Goal: Use online tool/utility: Use online tool/utility

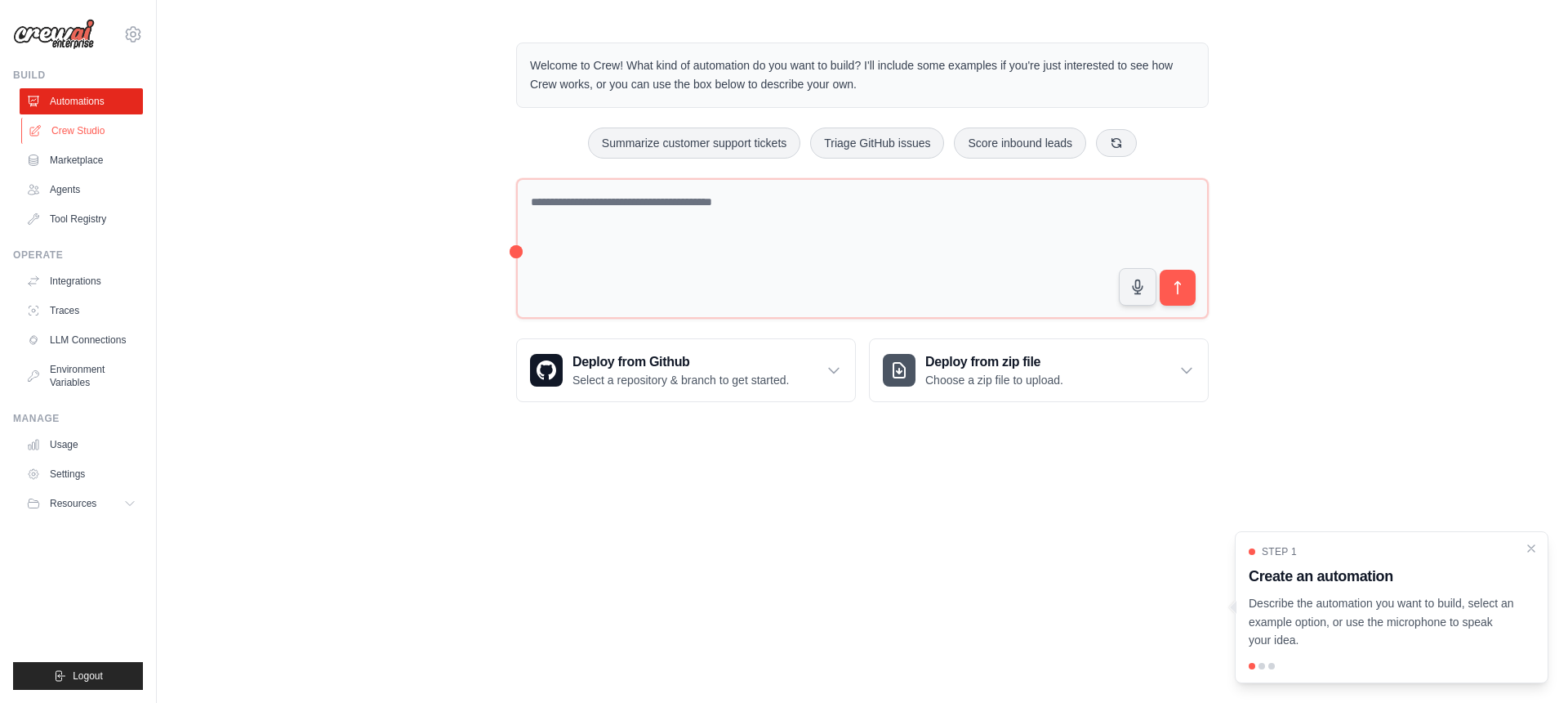
click at [76, 125] on link "Crew Studio" at bounding box center [82, 130] width 123 height 26
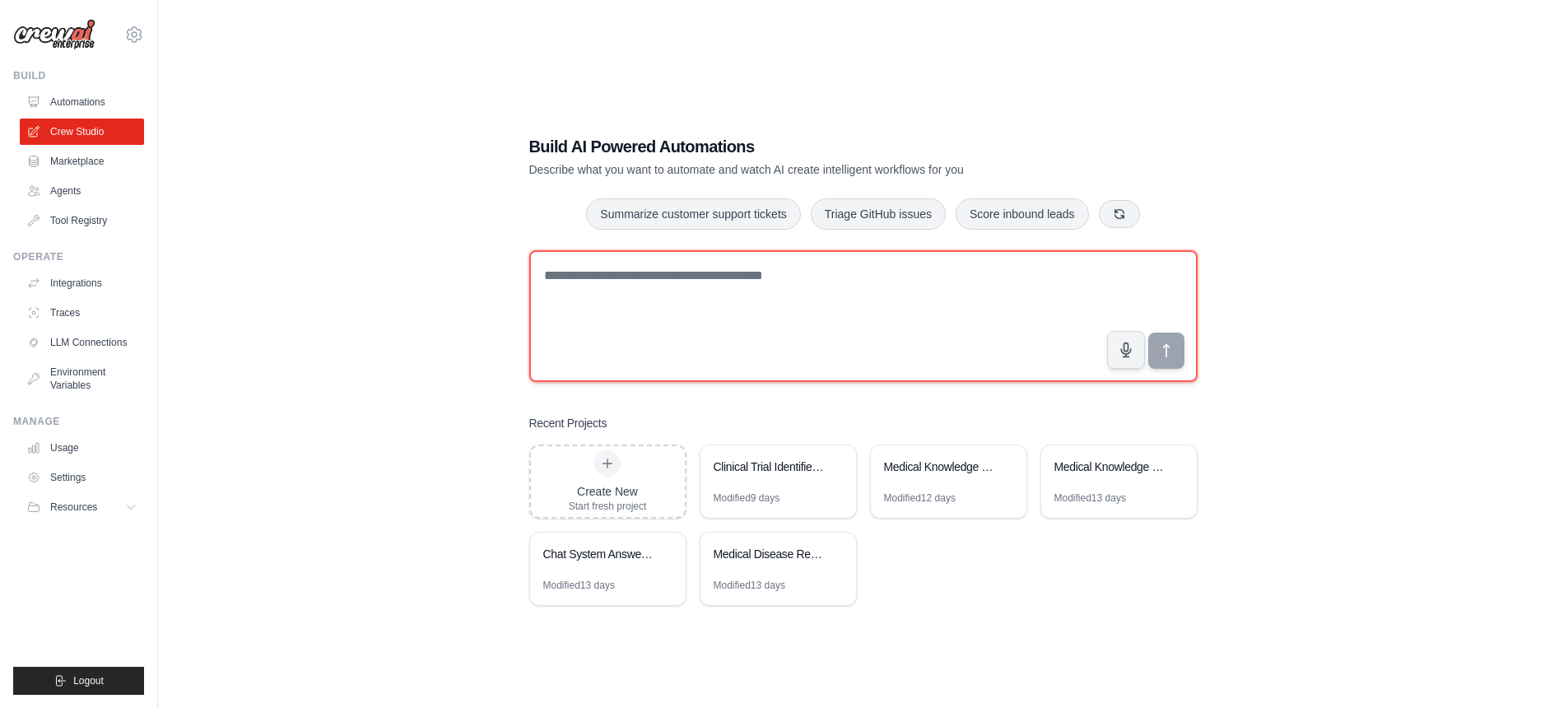
click at [812, 325] on textarea at bounding box center [864, 315] width 668 height 132
click at [960, 307] on textarea at bounding box center [864, 315] width 668 height 132
click at [847, 362] on textarea at bounding box center [864, 315] width 668 height 132
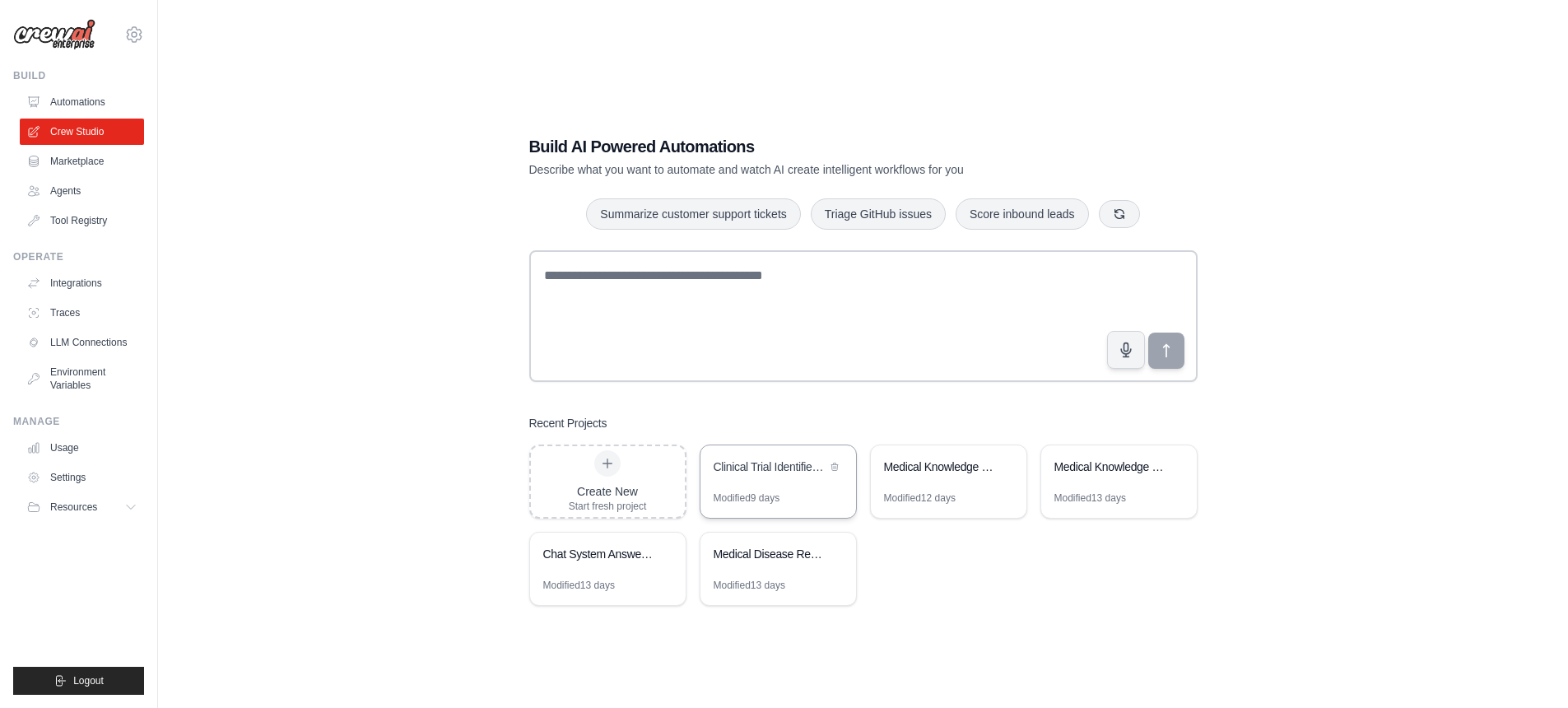
click at [799, 474] on div "Clinical Trial Identifier Analysis" at bounding box center [770, 468] width 112 height 20
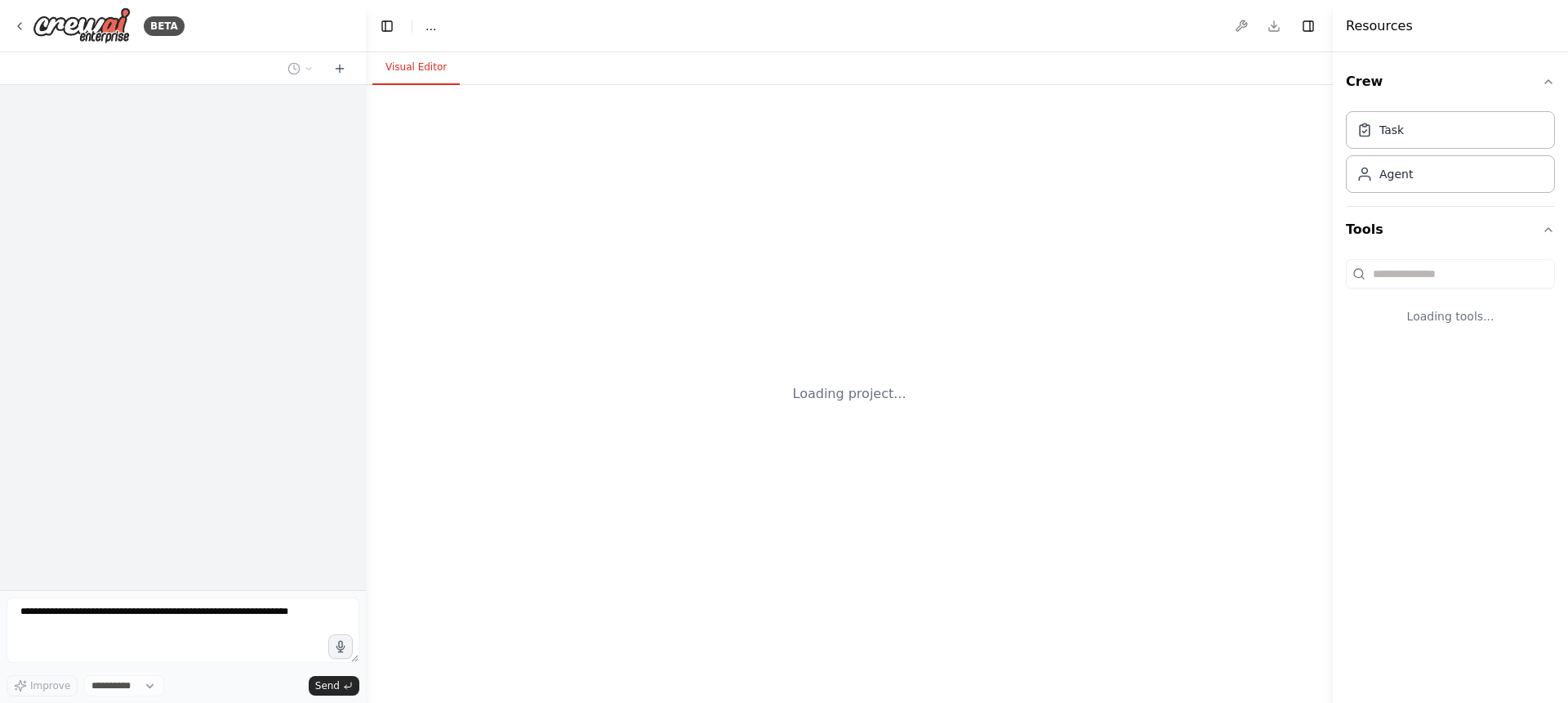
select select "****"
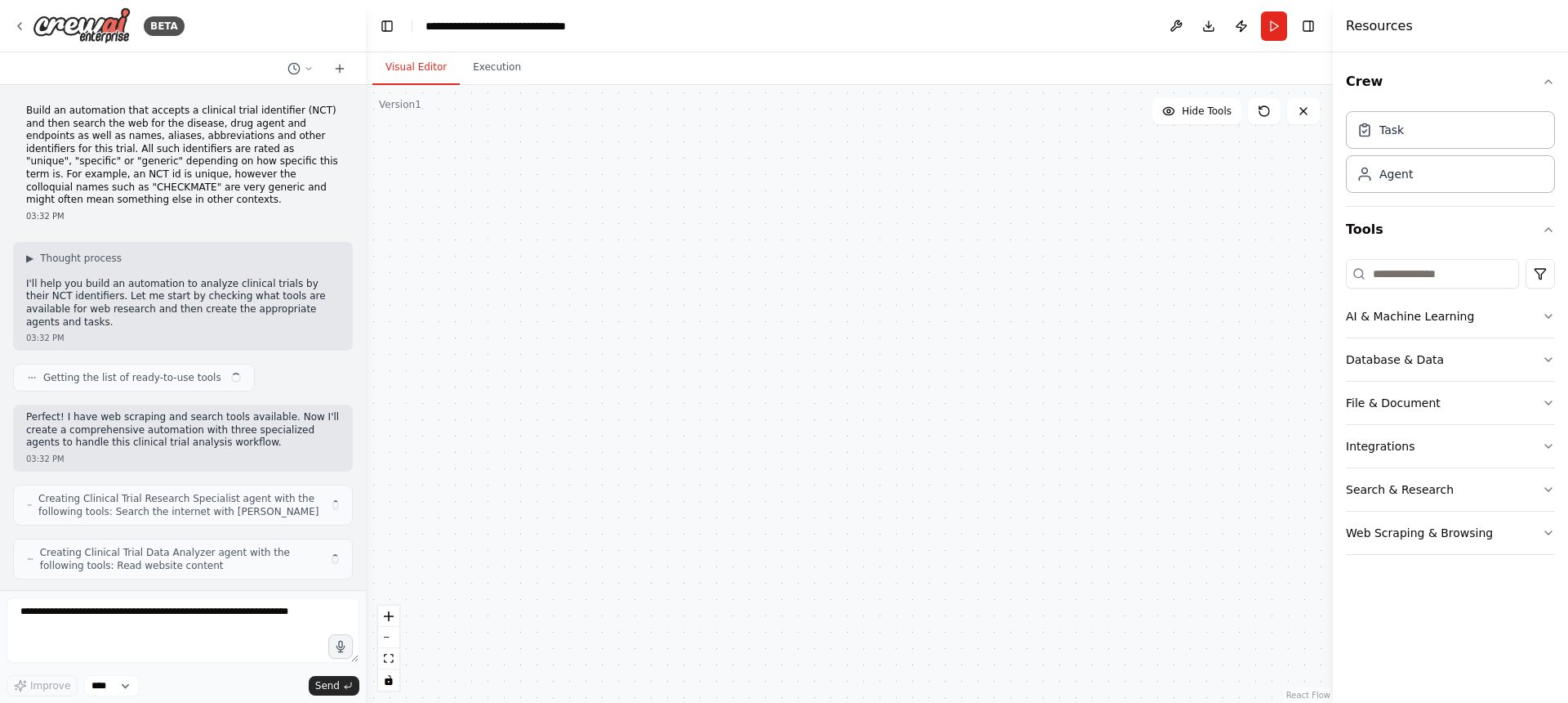
scroll to position [1041, 0]
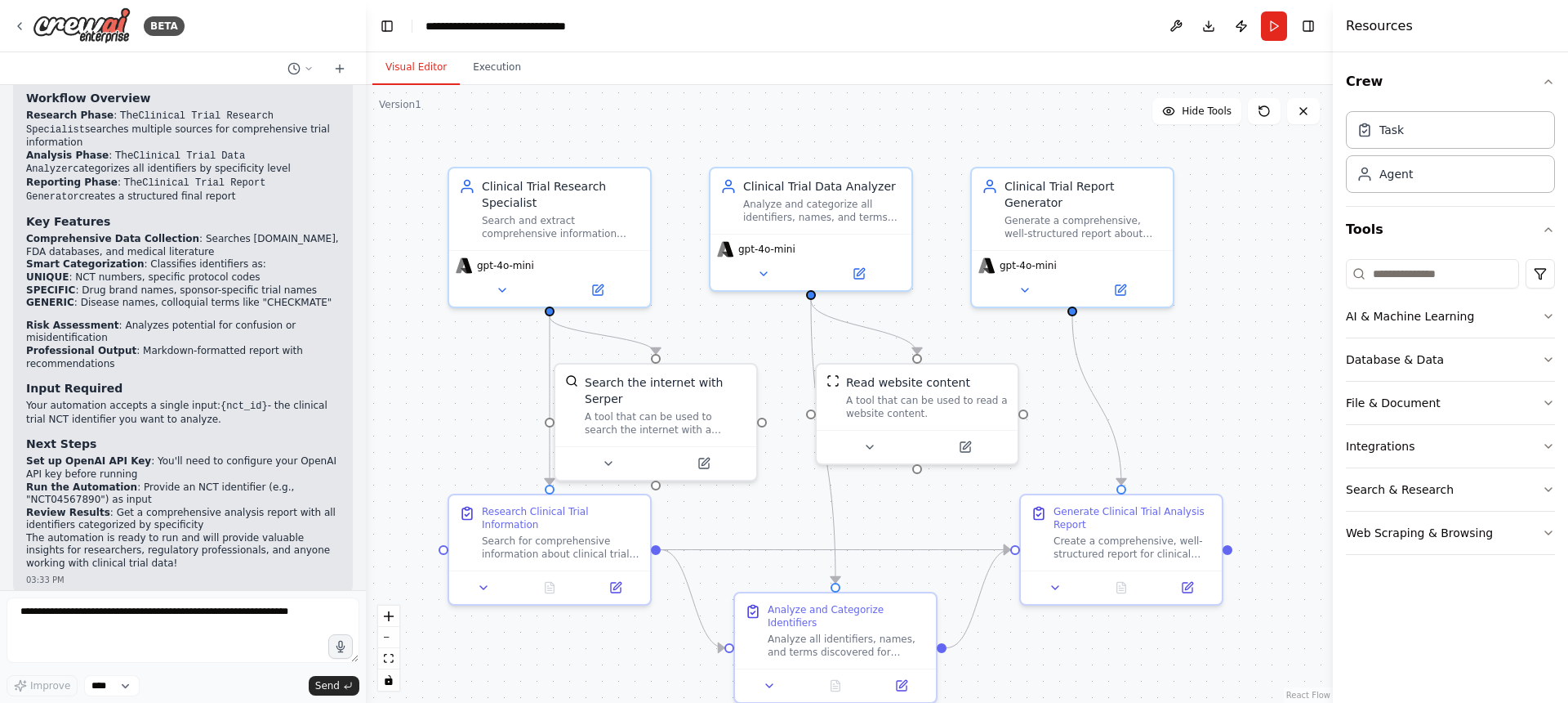
click at [1406, 290] on div "AI & Machine Learning Database & Data File & Document Integrations Search & Res…" at bounding box center [1451, 403] width 209 height 303
click at [1406, 277] on input at bounding box center [1432, 273] width 173 height 29
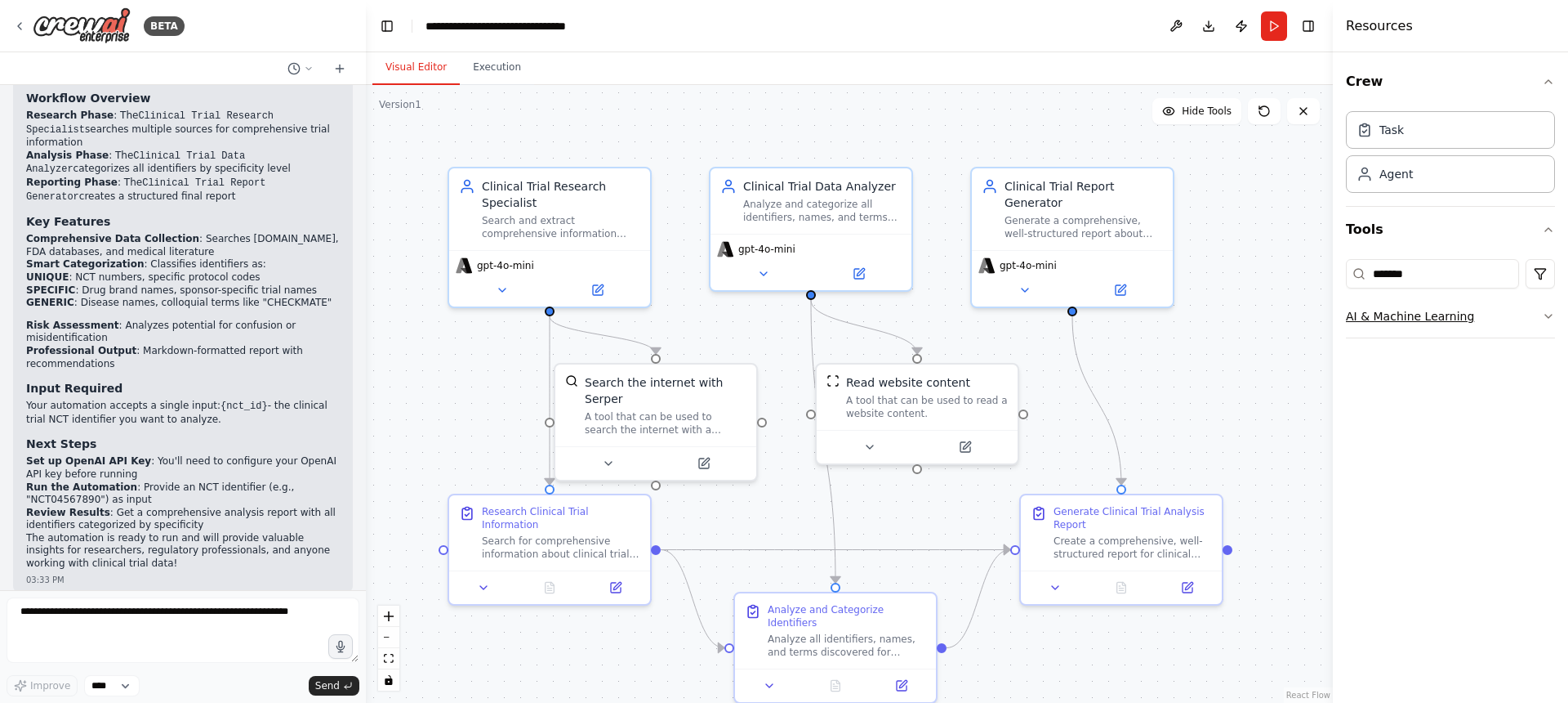
click at [1416, 311] on button "AI & Machine Learning" at bounding box center [1451, 316] width 209 height 43
drag, startPoint x: 1425, startPoint y: 278, endPoint x: 1343, endPoint y: 267, distance: 82.7
click at [1343, 267] on div "Crew Task Agent Tools ******* AI & Machine Learning AIMind Tool A wrapper aroun…" at bounding box center [1450, 377] width 235 height 651
click at [1409, 315] on button "Database & Data" at bounding box center [1451, 316] width 209 height 43
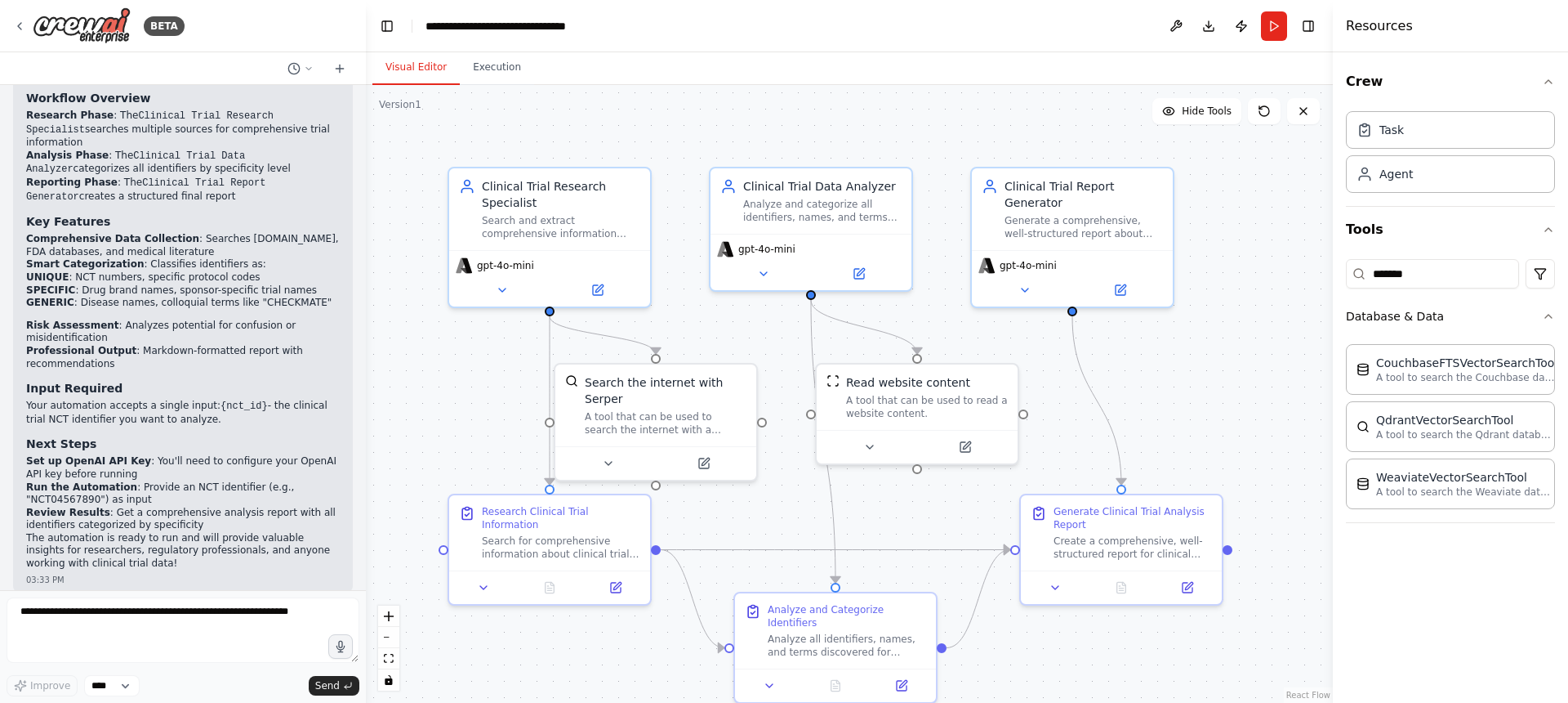
drag, startPoint x: 944, startPoint y: 47, endPoint x: 935, endPoint y: 46, distance: 9.1
click at [942, 47] on header "**********" at bounding box center [849, 26] width 967 height 52
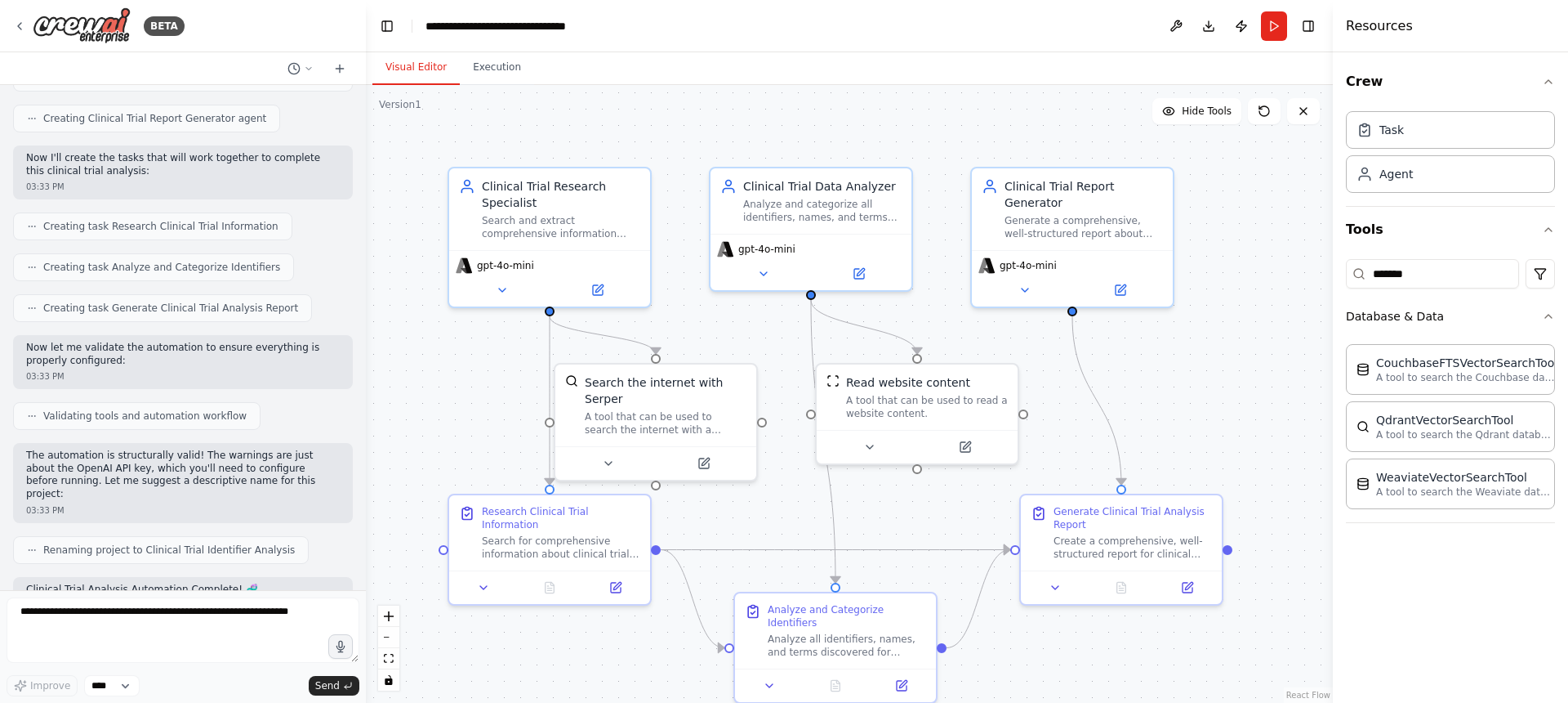
scroll to position [0, 0]
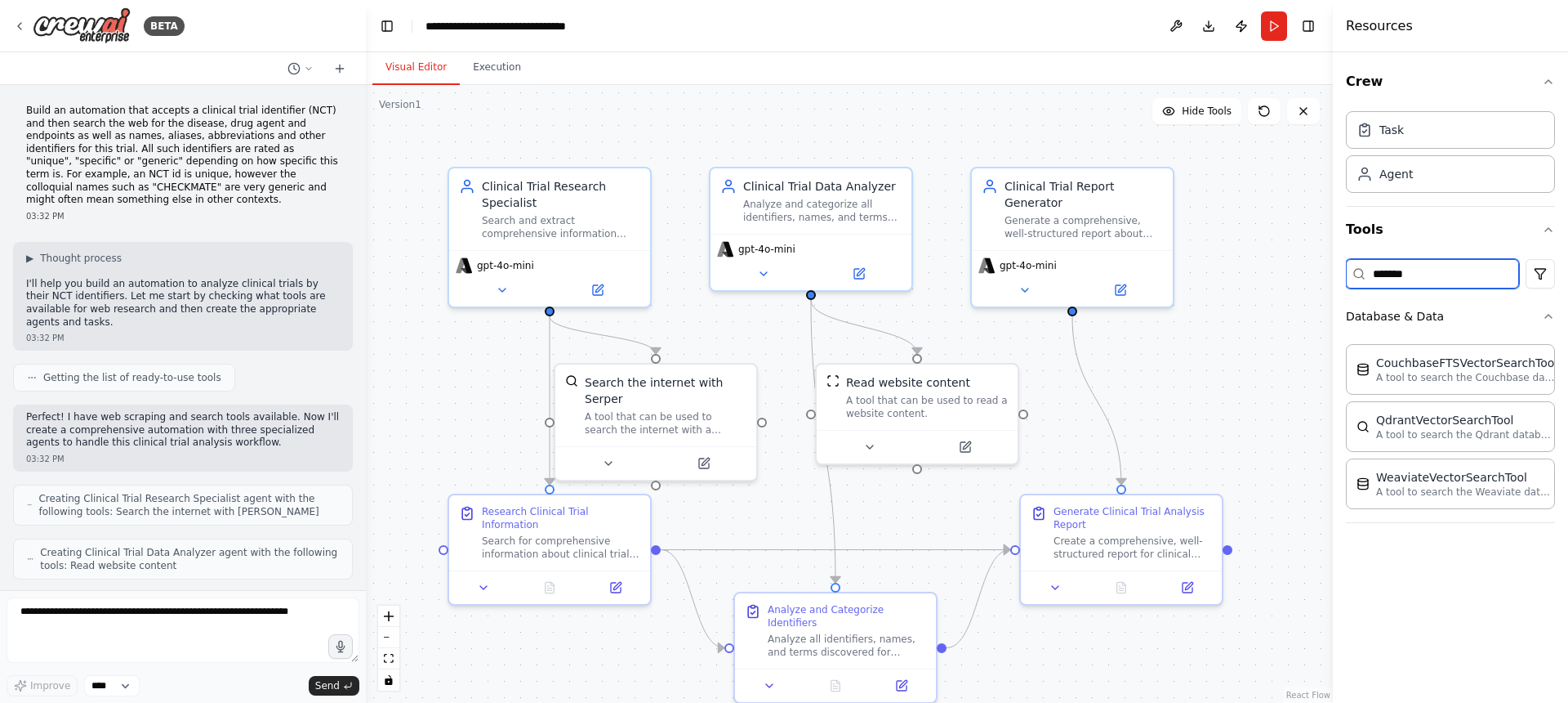
drag, startPoint x: 1440, startPoint y: 271, endPoint x: 1254, endPoint y: 241, distance: 188.4
click at [1256, 241] on div "BETA Build an automation that accepts a clinical trial identifier (NCT) and the…" at bounding box center [784, 351] width 1568 height 703
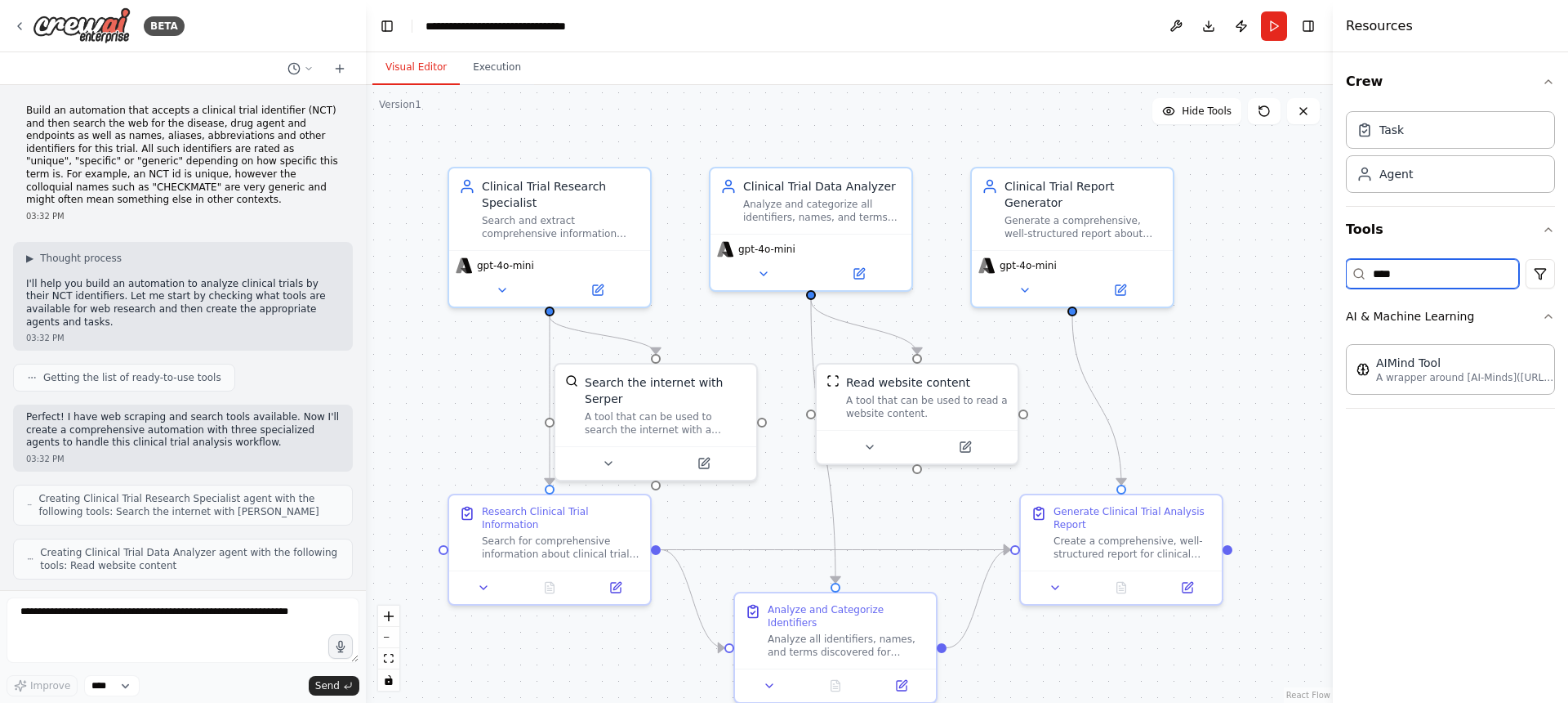
type input "*****"
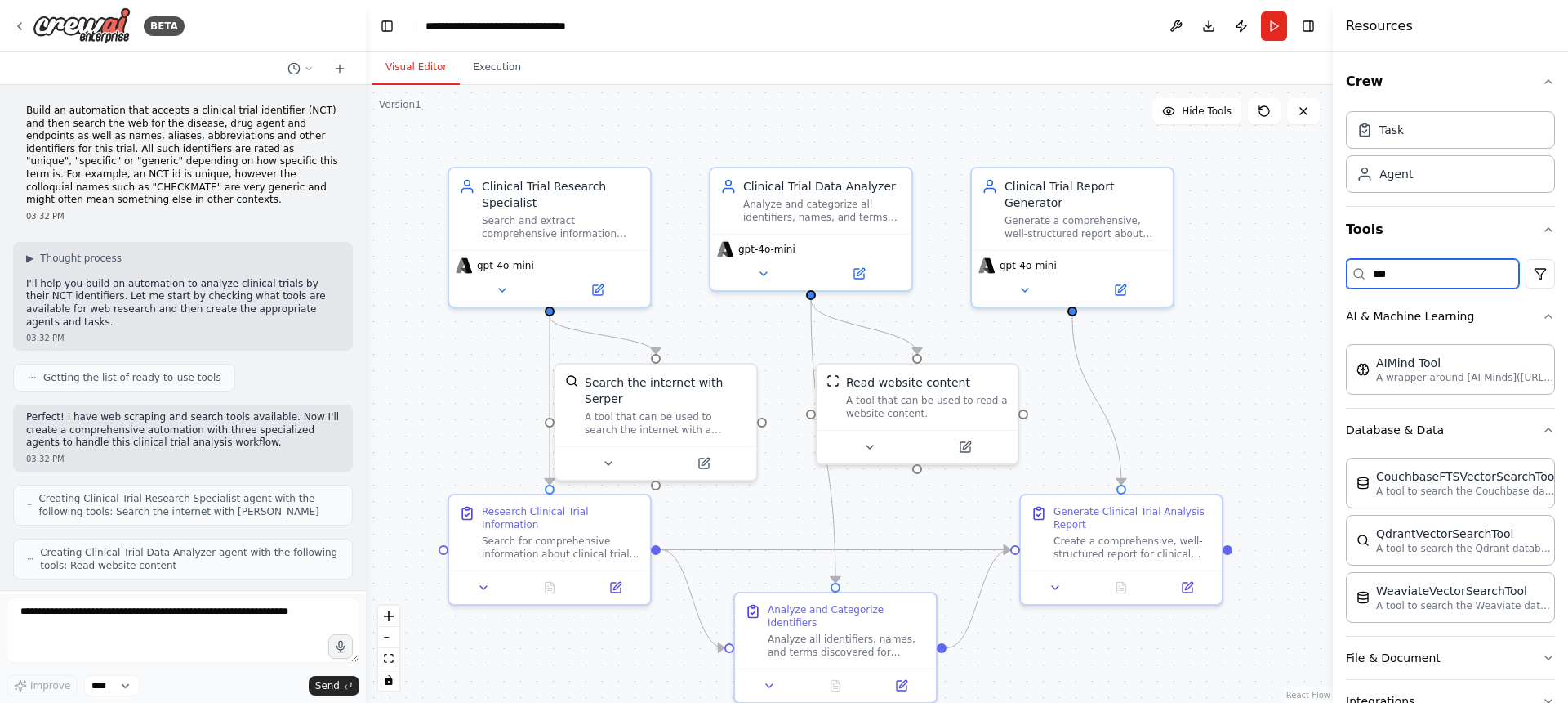
type input "****"
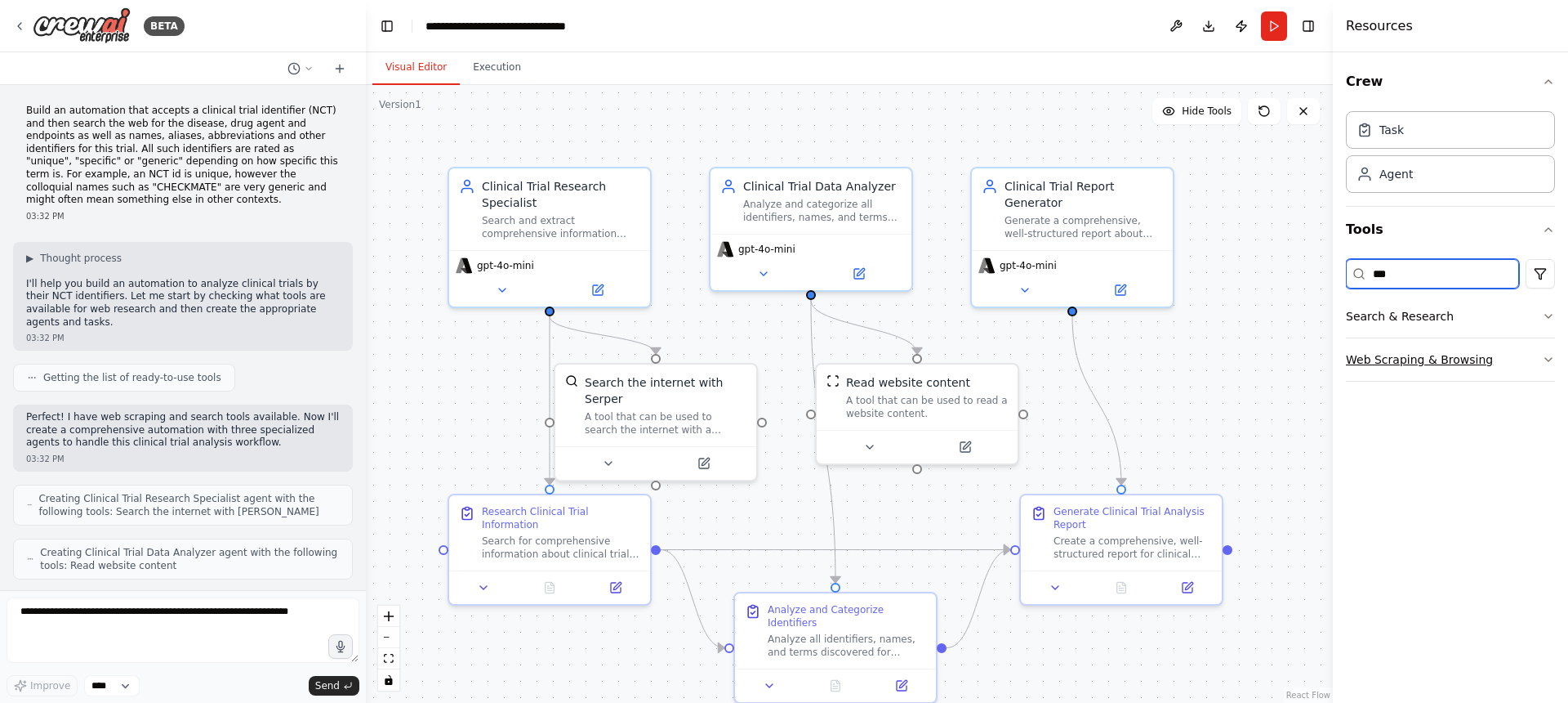
type input "***"
click at [1444, 355] on button "Web Scraping & Browsing" at bounding box center [1451, 360] width 209 height 43
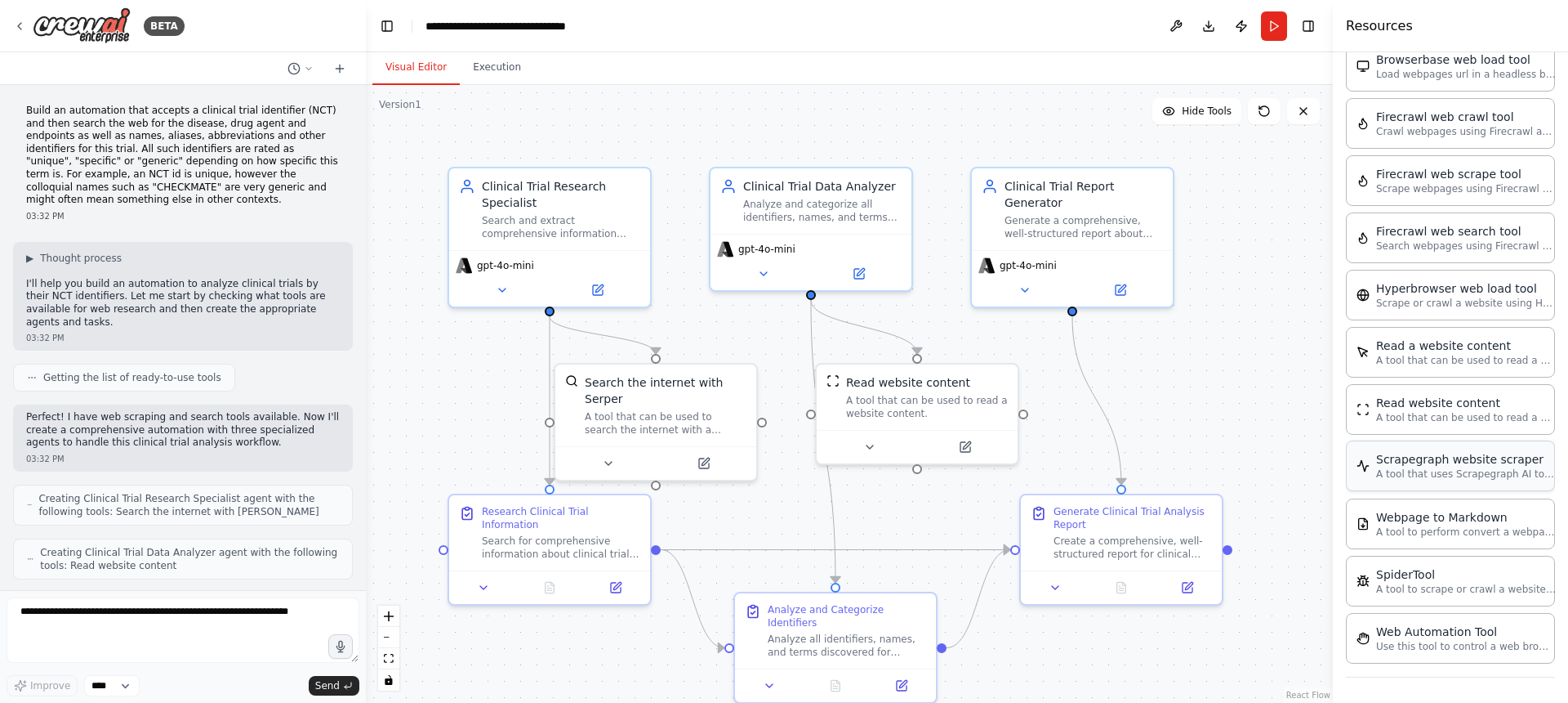
scroll to position [347, 0]
click at [1459, 361] on p "A tool that can be used to read a website content." at bounding box center [1465, 358] width 179 height 13
click at [1447, 350] on div "Read a website content" at bounding box center [1465, 343] width 179 height 16
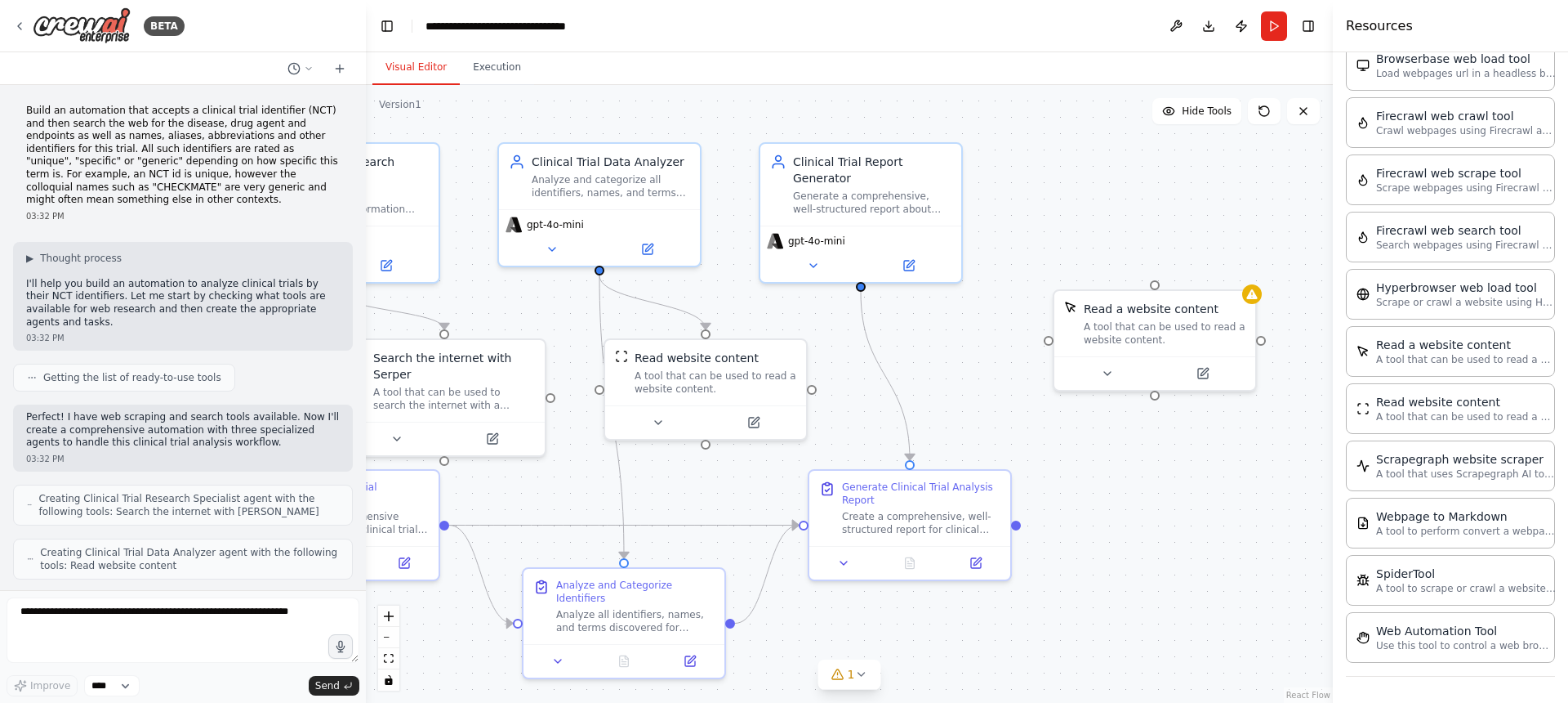
drag, startPoint x: 1269, startPoint y: 433, endPoint x: 1056, endPoint y: 407, distance: 214.6
click at [1056, 407] on div ".deletable-edge-delete-btn { width: 20px; height: 20px; border: 0px solid #ffff…" at bounding box center [849, 394] width 967 height 618
click at [1193, 330] on div "A tool that can be used to read a website content." at bounding box center [1164, 330] width 162 height 26
click at [1206, 376] on button at bounding box center [1202, 370] width 92 height 19
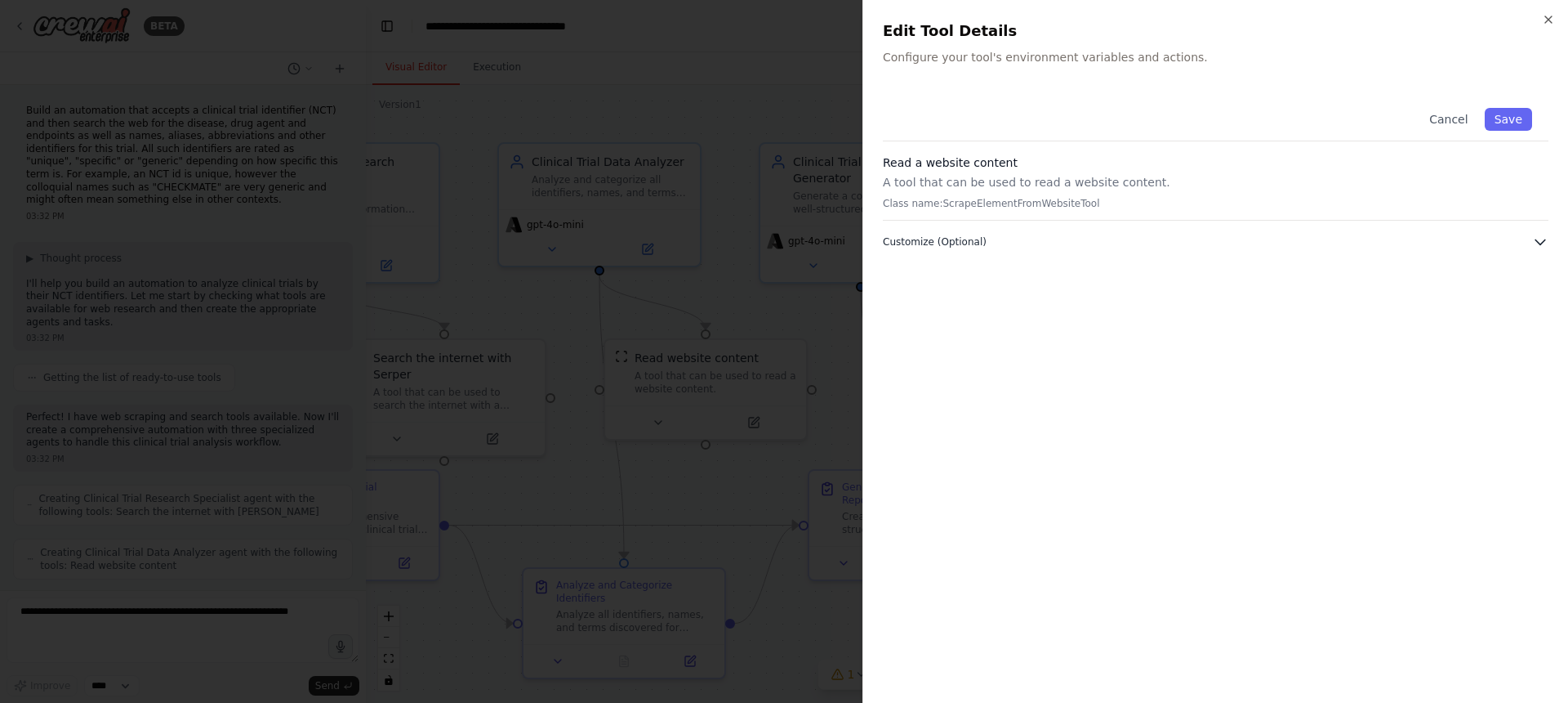
click at [919, 241] on span "Customize (Optional)" at bounding box center [934, 241] width 104 height 13
click at [1545, 25] on icon "button" at bounding box center [1548, 18] width 13 height 13
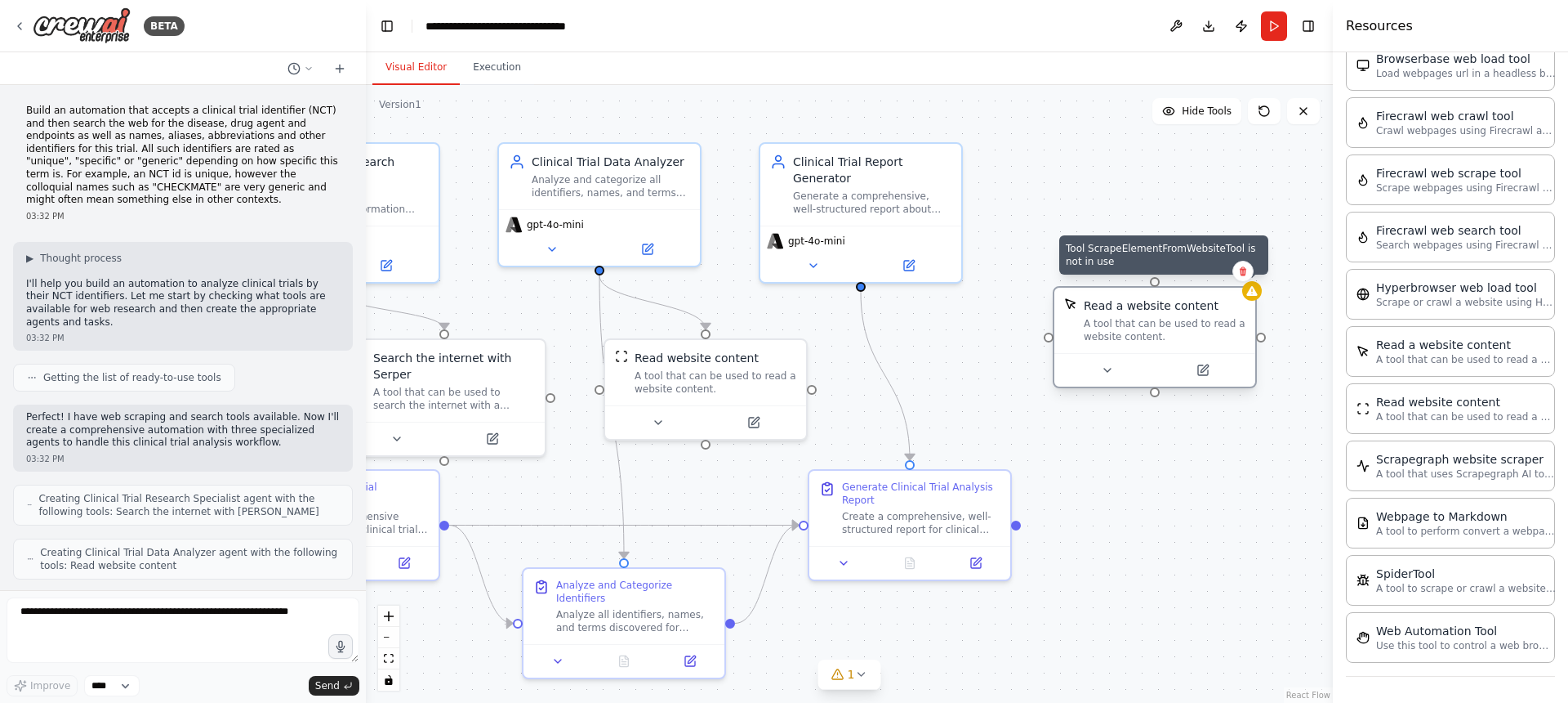
click at [1243, 285] on div at bounding box center [1252, 291] width 19 height 19
click at [1242, 277] on button at bounding box center [1243, 271] width 21 height 21
click at [1242, 278] on button at bounding box center [1243, 271] width 21 height 21
click at [1206, 278] on button "Confirm" at bounding box center [1197, 271] width 58 height 19
